Goal: Navigation & Orientation: Find specific page/section

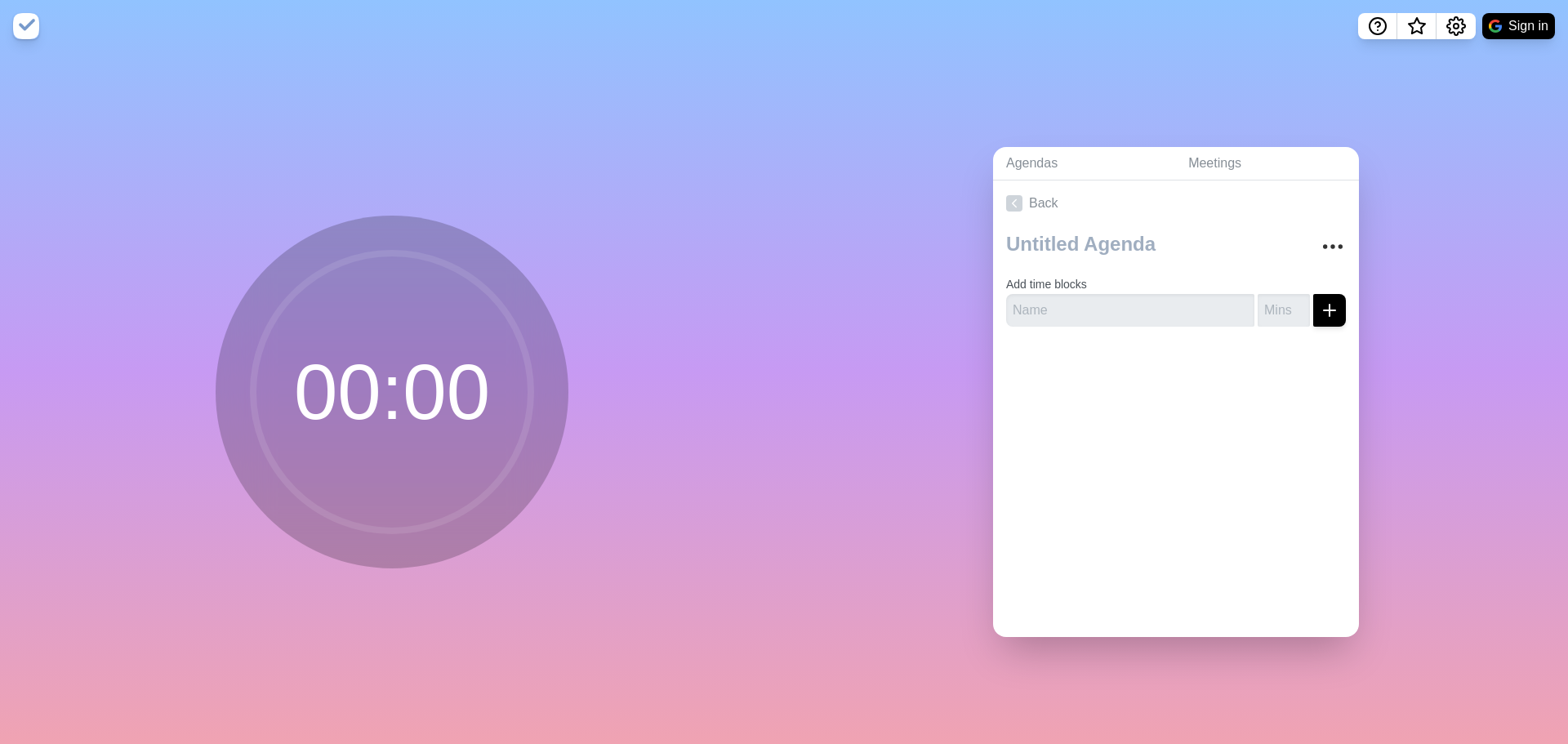
click at [31, 22] on img at bounding box center [26, 26] width 26 height 26
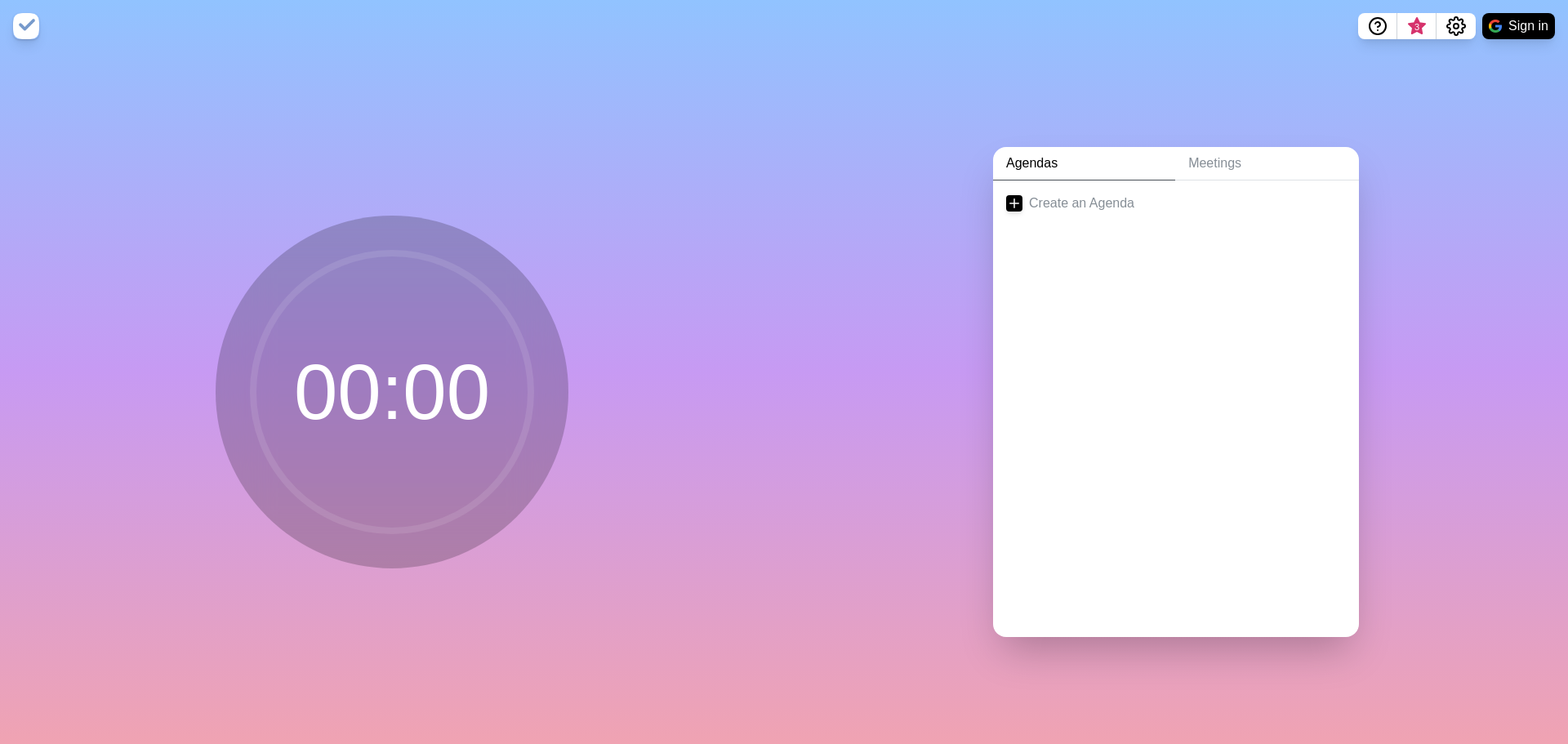
click at [444, 340] on circle at bounding box center [392, 392] width 278 height 278
click at [1060, 198] on link "Create an Agenda" at bounding box center [1176, 203] width 366 height 45
